Goal: Information Seeking & Learning: Learn about a topic

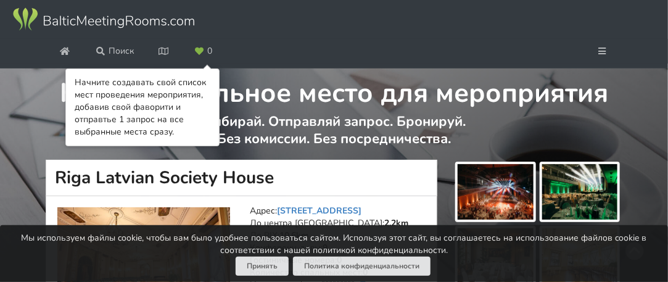
scroll to position [62, 0]
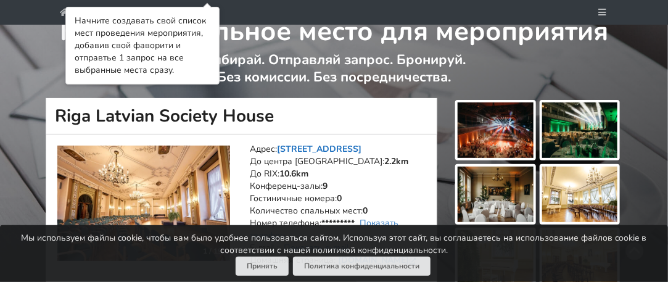
click at [292, 147] on link "[STREET_ADDRESS]" at bounding box center [319, 149] width 85 height 12
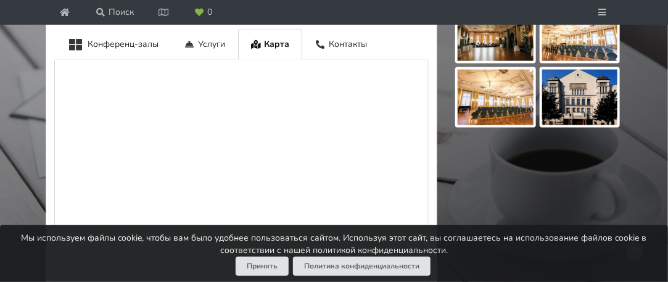
scroll to position [619, 0]
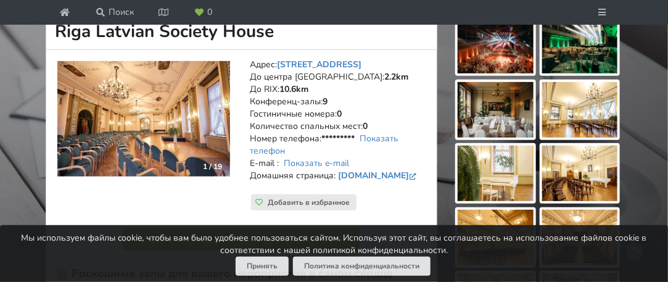
scroll to position [123, 0]
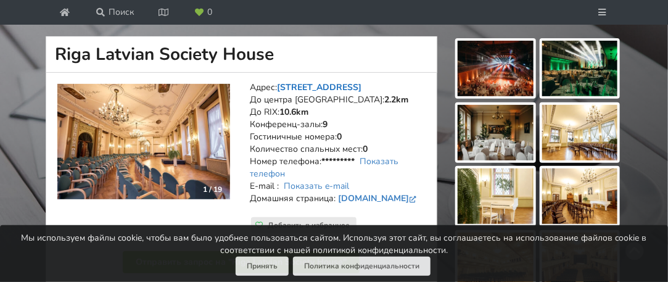
click at [297, 83] on link "[STREET_ADDRESS]" at bounding box center [319, 87] width 85 height 12
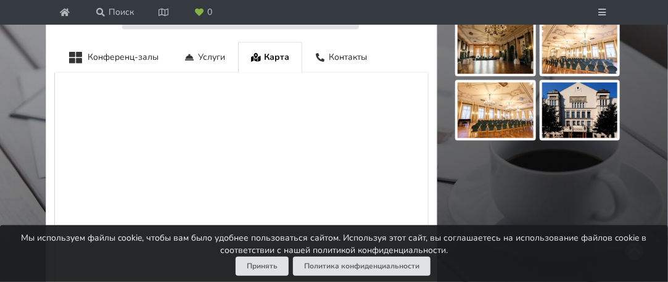
scroll to position [619, 0]
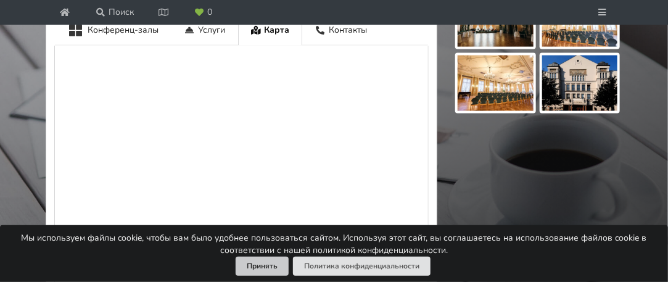
click at [284, 262] on button "Принять" at bounding box center [262, 266] width 53 height 19
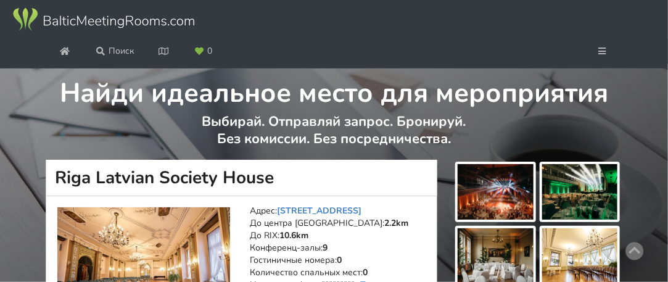
scroll to position [0, 0]
click at [477, 196] on img at bounding box center [496, 192] width 76 height 56
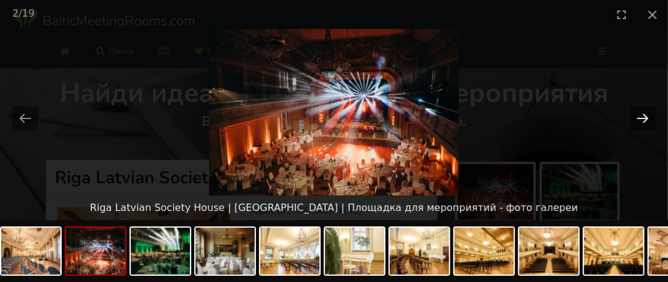
click at [648, 122] on button "Next slide" at bounding box center [643, 118] width 26 height 24
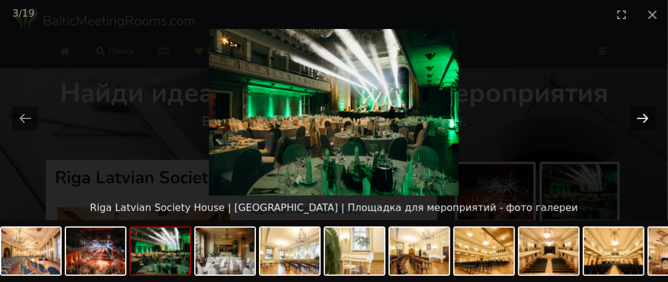
click at [648, 122] on button "Next slide" at bounding box center [643, 118] width 26 height 24
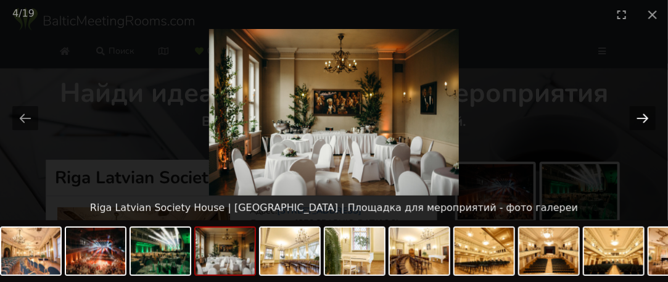
click at [648, 122] on button "Next slide" at bounding box center [643, 118] width 26 height 24
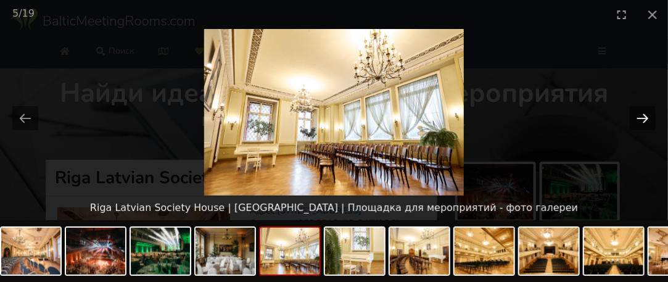
click at [648, 122] on button "Next slide" at bounding box center [643, 118] width 26 height 24
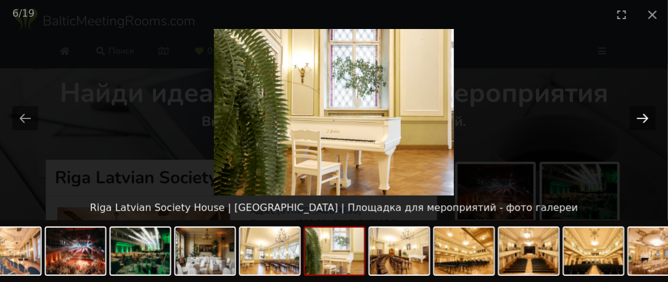
click at [648, 122] on button "Next slide" at bounding box center [643, 118] width 26 height 24
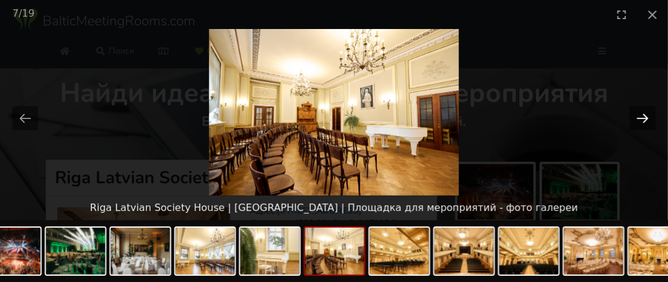
click at [648, 122] on button "Next slide" at bounding box center [643, 118] width 26 height 24
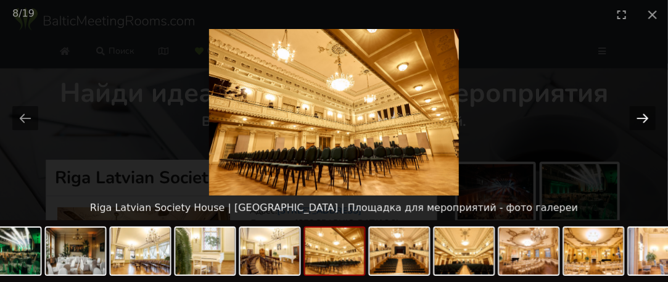
click at [648, 122] on button "Next slide" at bounding box center [643, 118] width 26 height 24
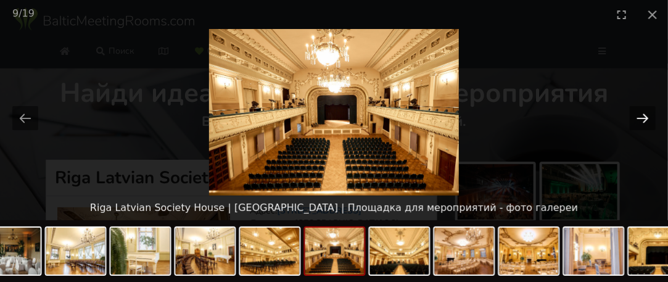
click at [648, 122] on button "Next slide" at bounding box center [643, 118] width 26 height 24
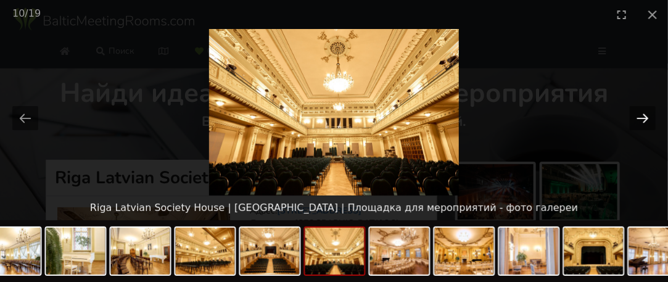
click at [648, 122] on button "Next slide" at bounding box center [643, 118] width 26 height 24
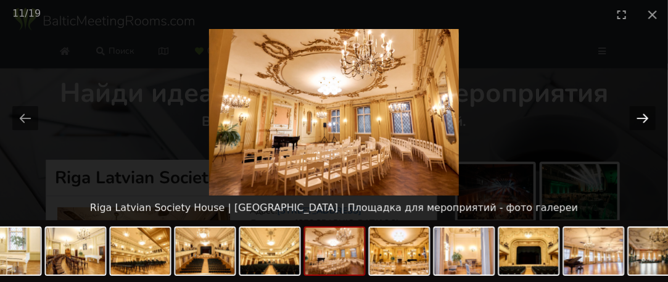
click at [648, 123] on button "Next slide" at bounding box center [643, 118] width 26 height 24
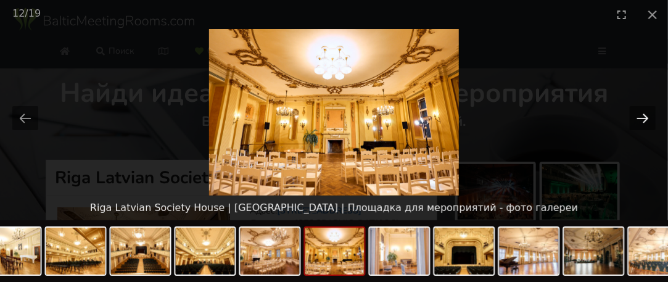
click at [648, 123] on button "Next slide" at bounding box center [643, 118] width 26 height 24
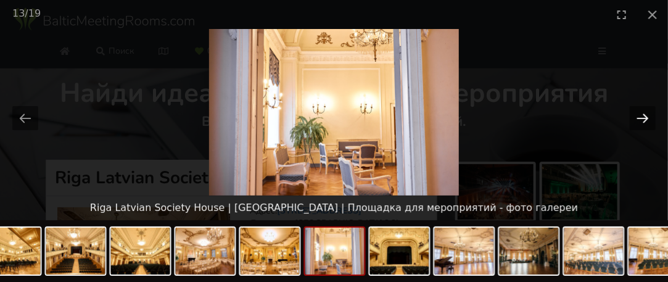
click at [648, 123] on button "Next slide" at bounding box center [643, 118] width 26 height 24
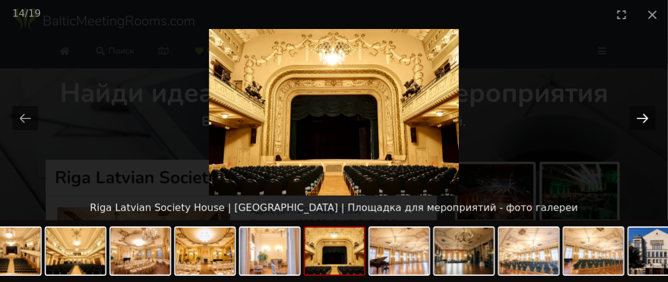
click at [648, 123] on button "Next slide" at bounding box center [643, 118] width 26 height 24
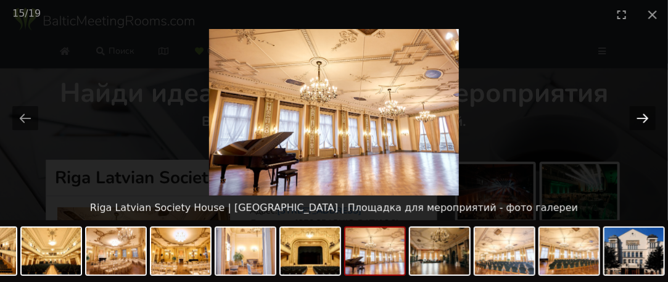
click at [648, 123] on button "Next slide" at bounding box center [643, 118] width 26 height 24
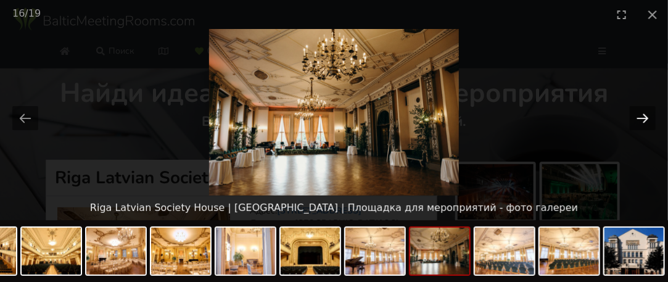
click at [648, 123] on button "Next slide" at bounding box center [643, 118] width 26 height 24
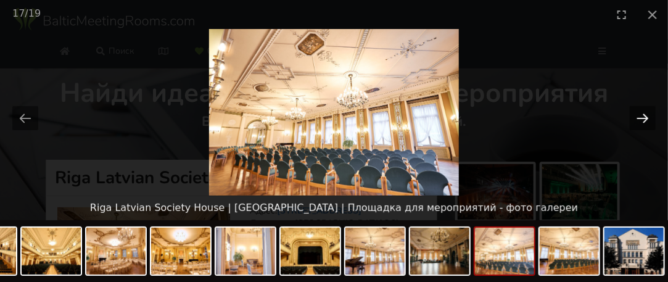
click at [648, 123] on button "Next slide" at bounding box center [643, 118] width 26 height 24
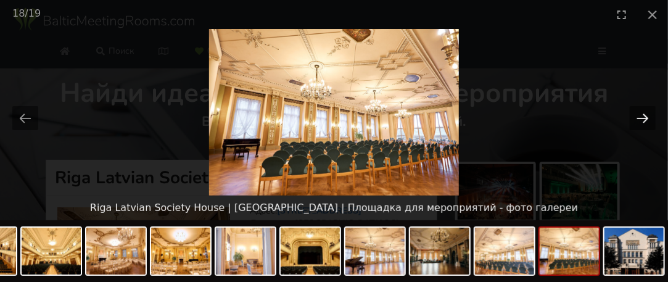
click at [650, 125] on button "Next slide" at bounding box center [643, 118] width 26 height 24
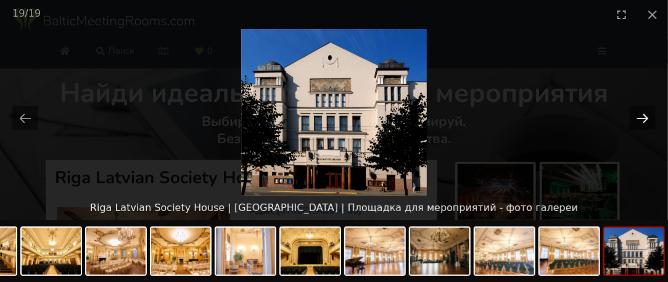
click at [632, 123] on button "Next slide" at bounding box center [643, 118] width 26 height 24
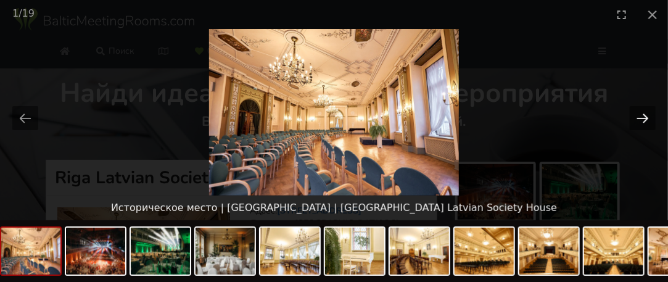
click at [640, 125] on button "Next slide" at bounding box center [643, 118] width 26 height 24
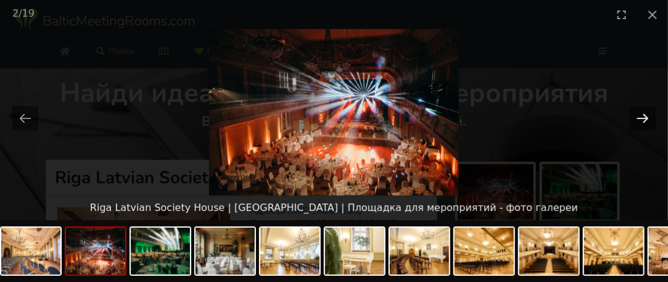
click at [640, 125] on button "Next slide" at bounding box center [643, 118] width 26 height 24
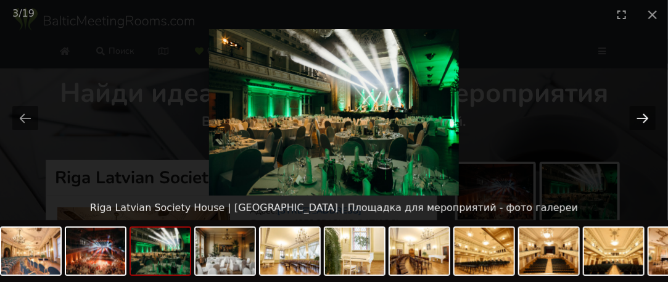
click at [640, 125] on button "Next slide" at bounding box center [643, 118] width 26 height 24
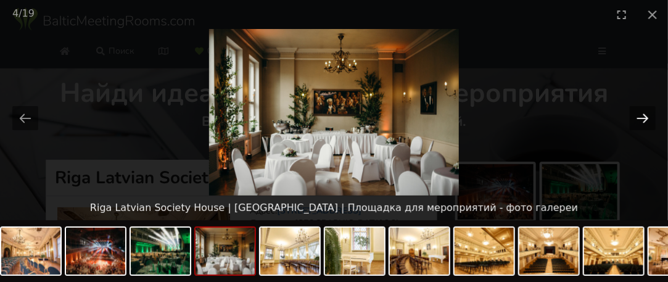
click at [640, 125] on button "Next slide" at bounding box center [643, 118] width 26 height 24
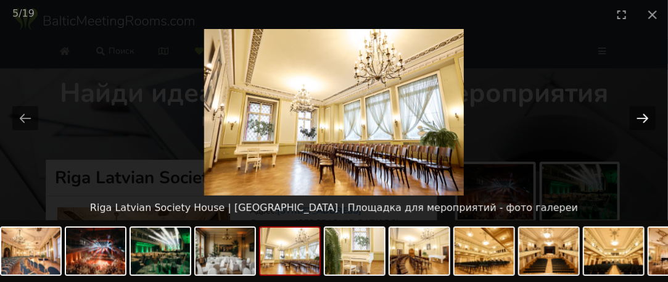
click at [640, 125] on button "Next slide" at bounding box center [643, 118] width 26 height 24
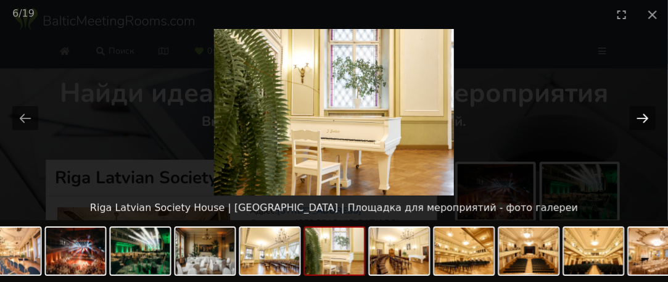
click at [640, 125] on button "Next slide" at bounding box center [643, 118] width 26 height 24
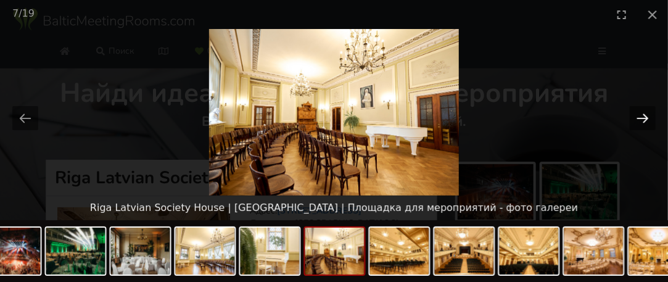
click at [640, 125] on button "Next slide" at bounding box center [643, 118] width 26 height 24
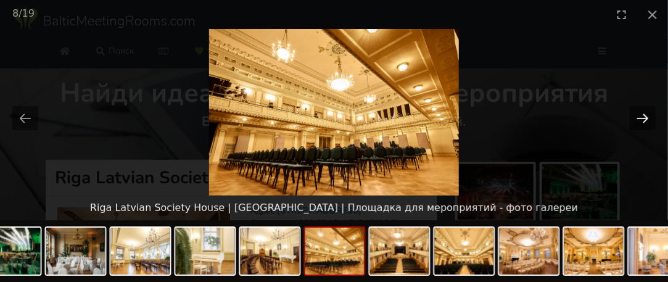
click at [638, 122] on button "Next slide" at bounding box center [643, 118] width 26 height 24
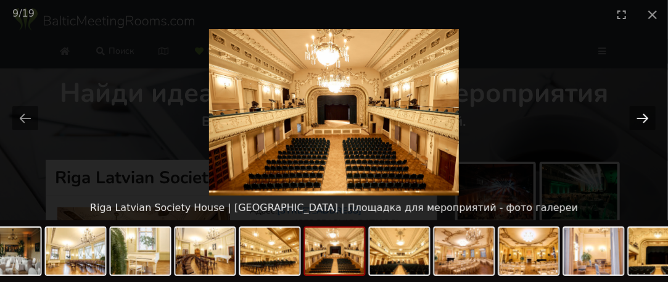
click at [639, 124] on button "Next slide" at bounding box center [643, 118] width 26 height 24
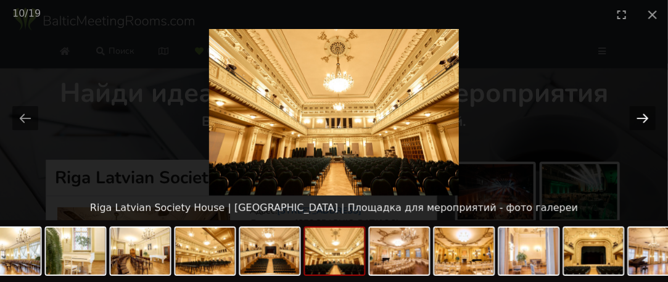
click at [639, 124] on button "Next slide" at bounding box center [643, 118] width 26 height 24
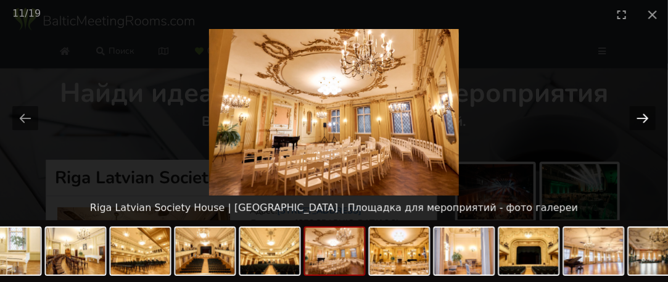
click at [639, 124] on button "Next slide" at bounding box center [643, 118] width 26 height 24
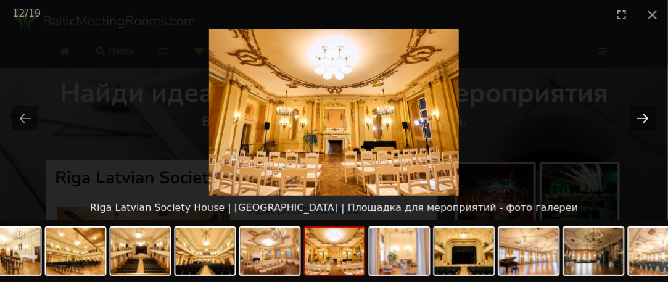
click at [639, 126] on button "Next slide" at bounding box center [643, 118] width 26 height 24
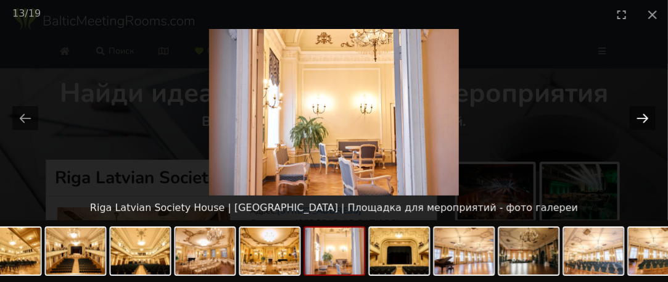
click at [639, 126] on button "Next slide" at bounding box center [643, 118] width 26 height 24
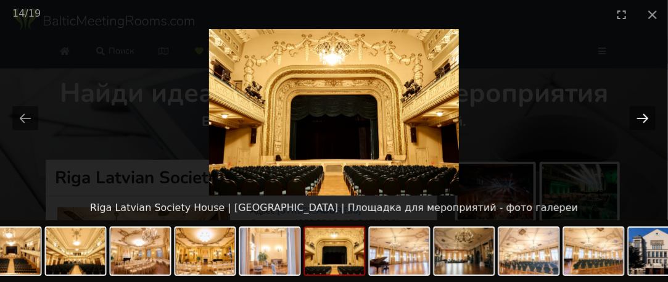
click at [639, 126] on button "Next slide" at bounding box center [643, 118] width 26 height 24
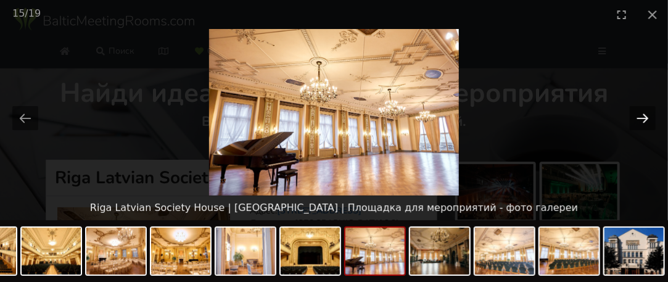
click at [640, 128] on button "Next slide" at bounding box center [643, 118] width 26 height 24
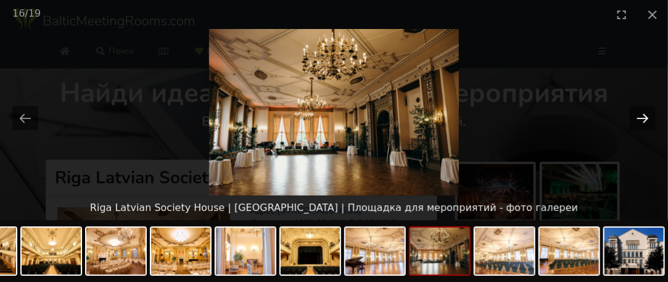
click at [645, 130] on div at bounding box center [334, 112] width 668 height 167
click at [648, 131] on picture at bounding box center [334, 112] width 668 height 167
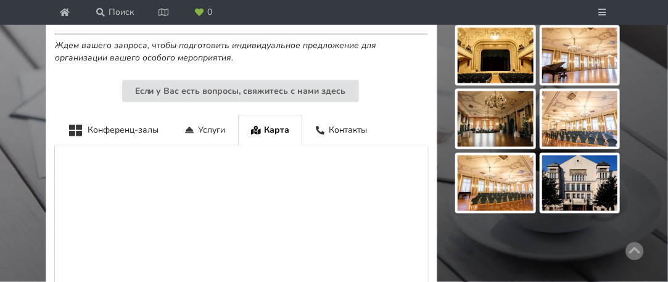
scroll to position [493, 0]
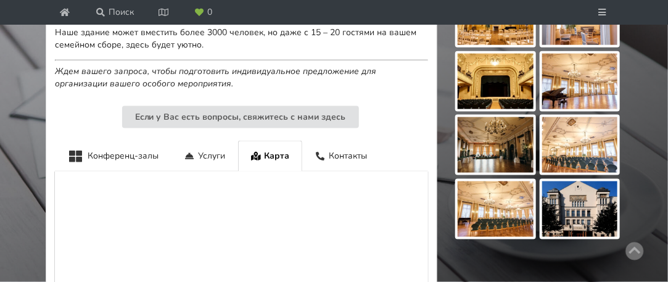
click at [284, 149] on div "Карта" at bounding box center [270, 156] width 65 height 31
